Goal: Find specific page/section: Find specific page/section

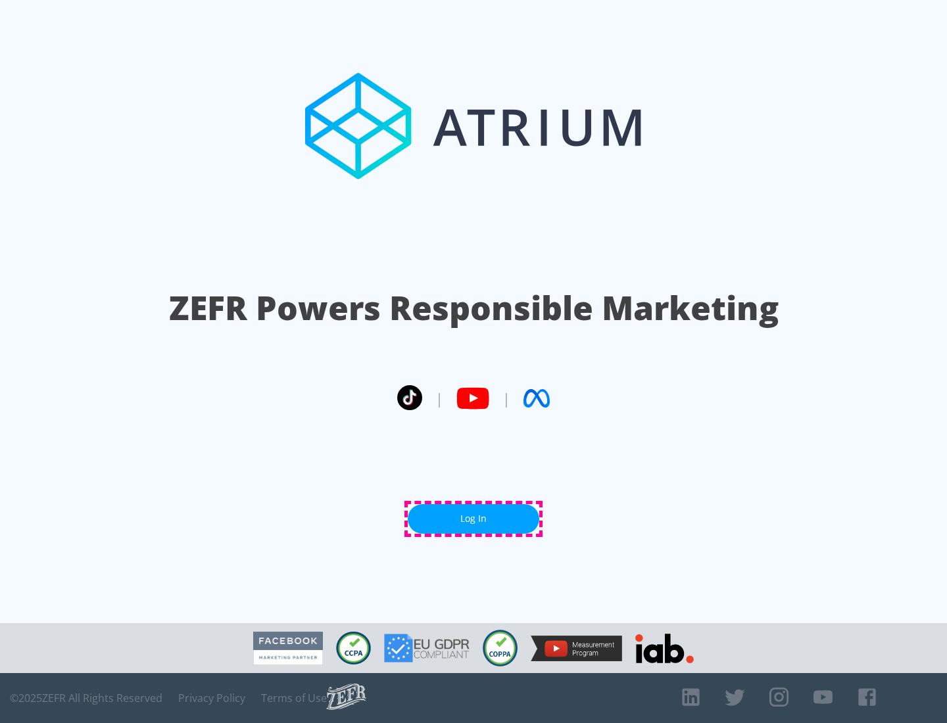
click at [473, 519] on link "Log In" at bounding box center [474, 519] width 132 height 30
